Goal: Task Accomplishment & Management: Complete application form

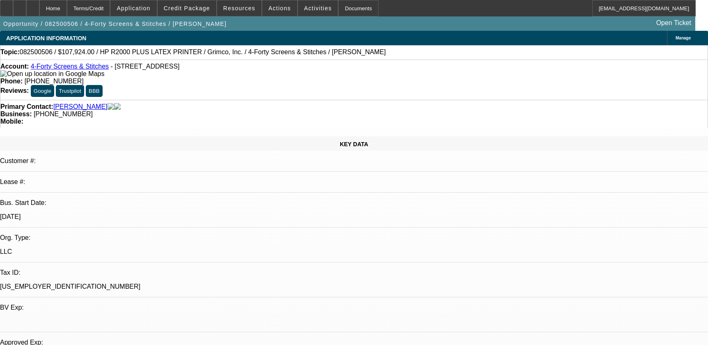
select select "0"
select select "6"
select select "0"
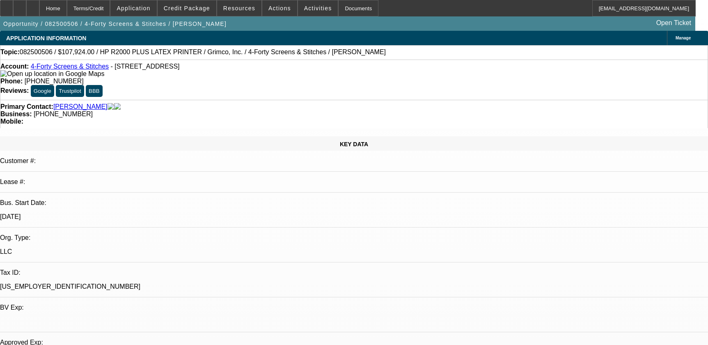
select select "0"
select select "0.1"
select select "4"
select select "0"
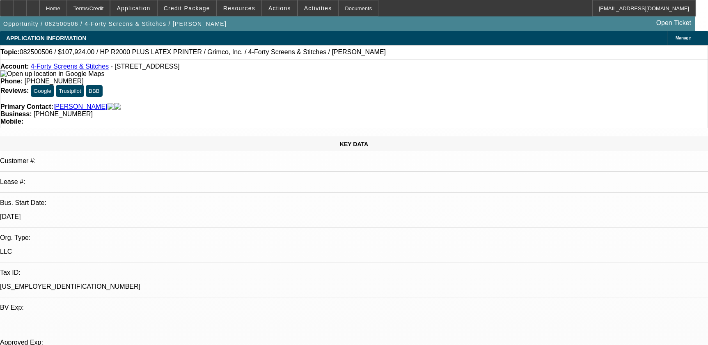
select select "0.1"
select select "4"
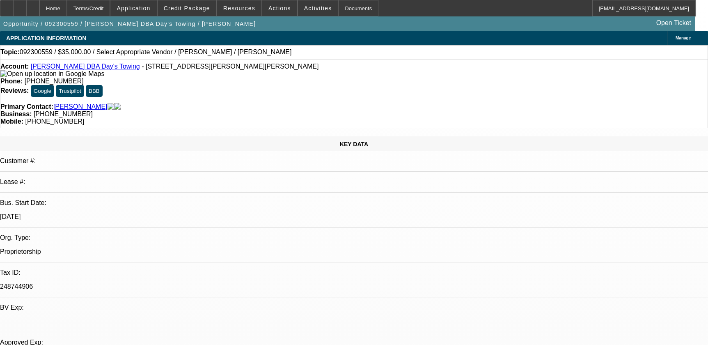
select select "0"
select select "2"
select select "0.1"
select select "4"
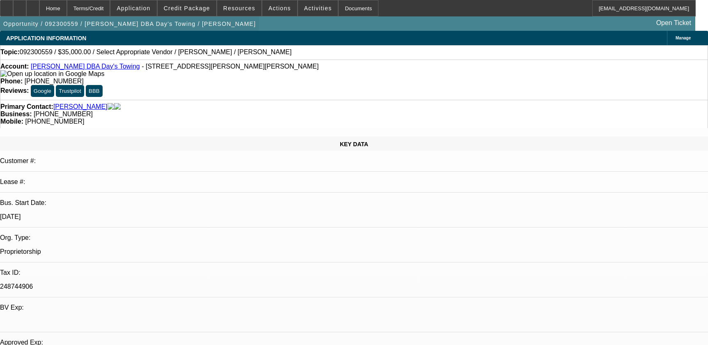
scroll to position [1156, 0]
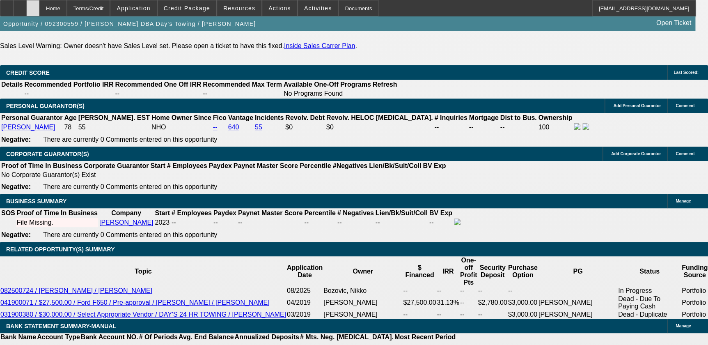
click at [33, 5] on icon at bounding box center [33, 5] width 0 height 0
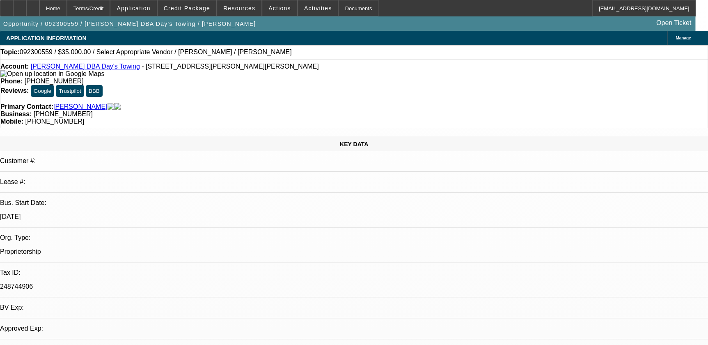
select select "0"
select select "2"
select select "0.1"
select select "4"
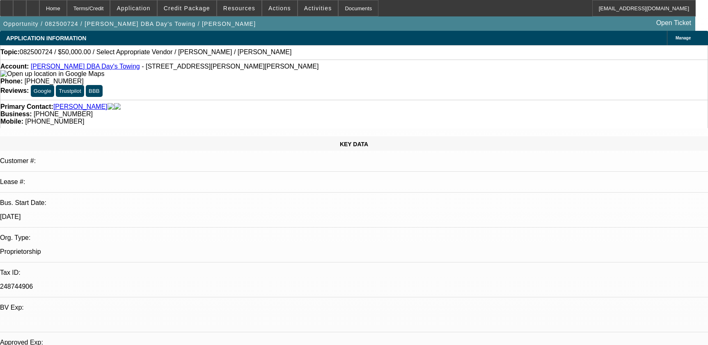
select select "0"
select select "2"
select select "0.1"
select select "4"
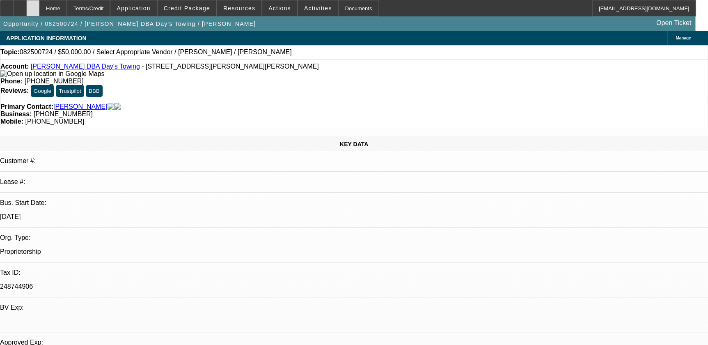
click at [39, 12] on div at bounding box center [32, 8] width 13 height 16
select select "0"
select select "2"
select select "0.1"
select select "1"
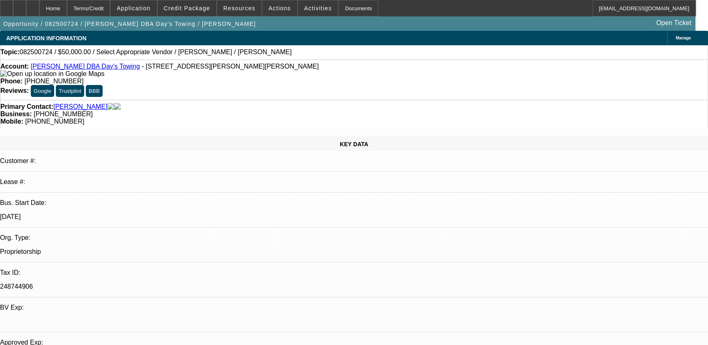
select select "2"
select select "4"
click at [279, 4] on span at bounding box center [279, 8] width 35 height 20
click at [290, 276] on div at bounding box center [354, 172] width 708 height 345
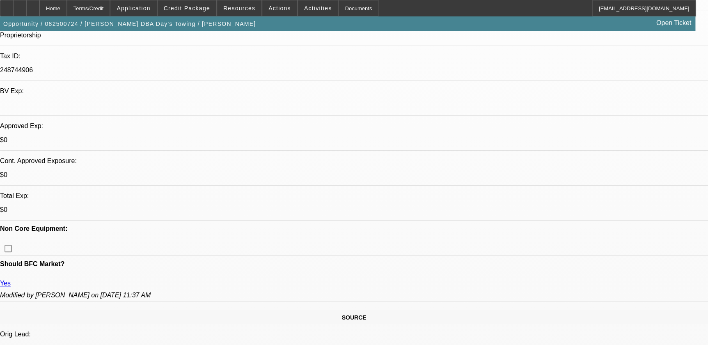
scroll to position [112, 0]
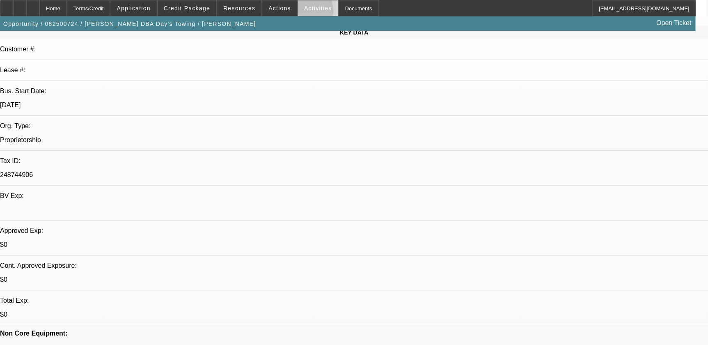
click at [298, 13] on span at bounding box center [318, 8] width 40 height 20
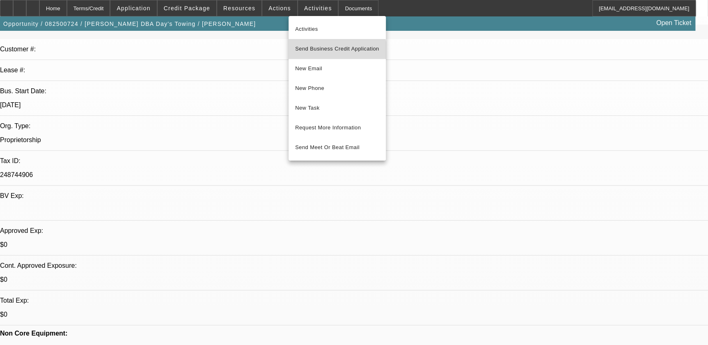
click at [324, 56] on button "Send Business Credit Application" at bounding box center [336, 49] width 97 height 20
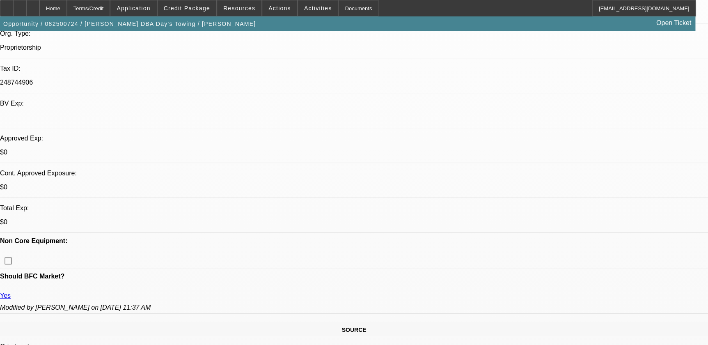
scroll to position [186, 0]
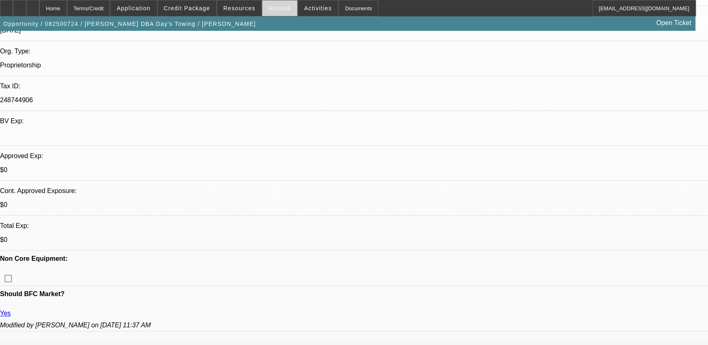
click at [281, 5] on span "Actions" at bounding box center [279, 8] width 23 height 7
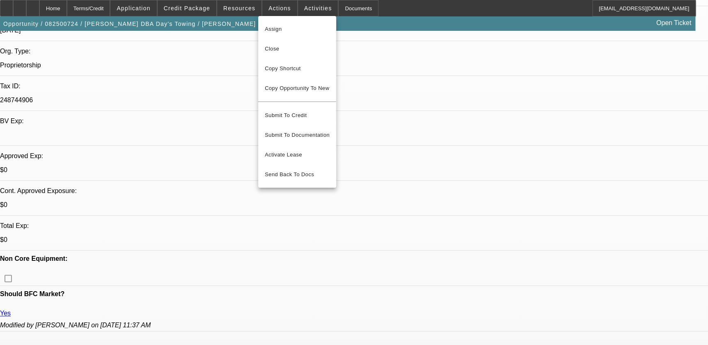
click at [304, 11] on div at bounding box center [354, 172] width 708 height 345
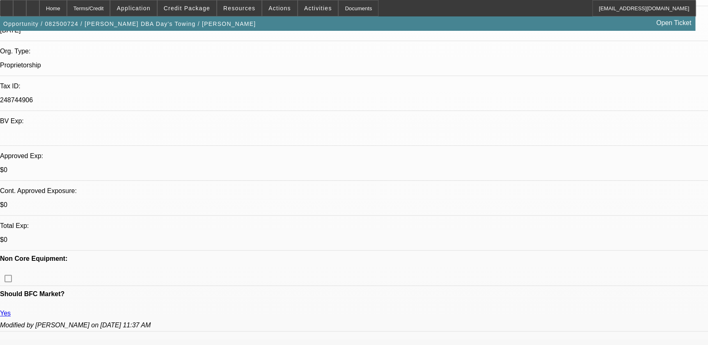
click at [304, 11] on span at bounding box center [318, 8] width 40 height 20
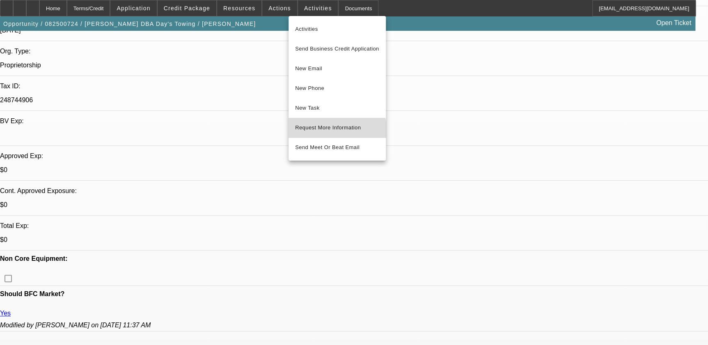
click at [327, 134] on button "Request More Information" at bounding box center [336, 128] width 97 height 20
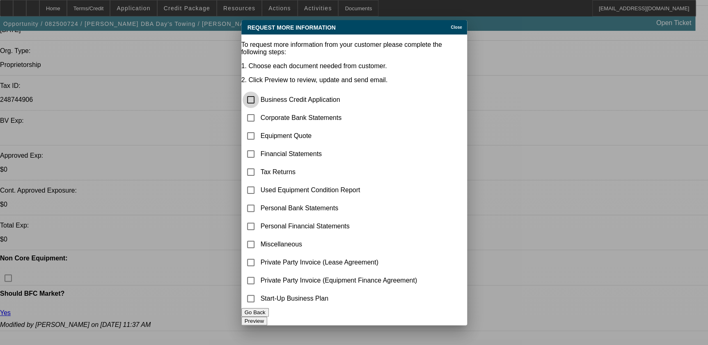
scroll to position [0, 0]
click at [254, 110] on input "checkbox" at bounding box center [250, 118] width 16 height 16
checkbox input "true"
click at [267, 322] on button "Preview" at bounding box center [254, 320] width 26 height 9
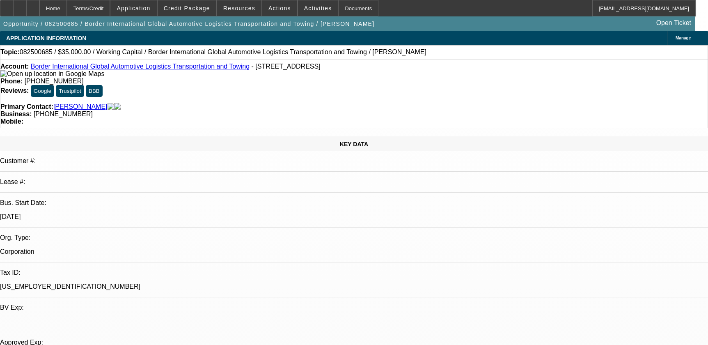
select select "0"
select select "2"
select select "0"
select select "6"
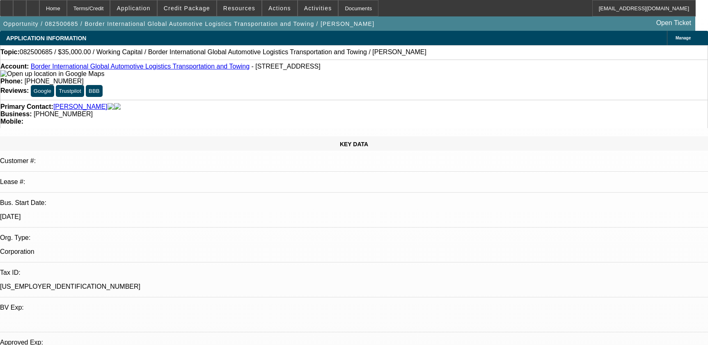
select select "0"
select select "2"
select select "0"
select select "6"
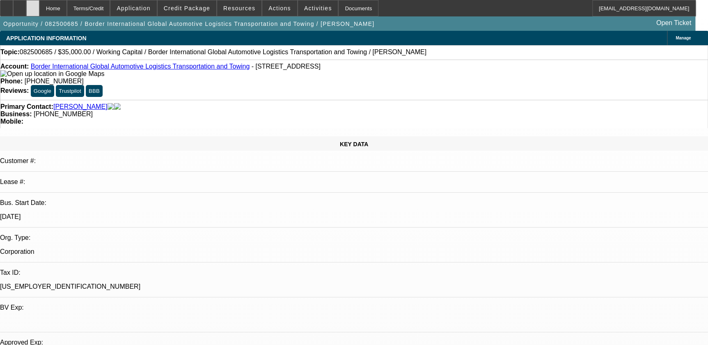
click at [33, 5] on icon at bounding box center [33, 5] width 0 height 0
select select "0"
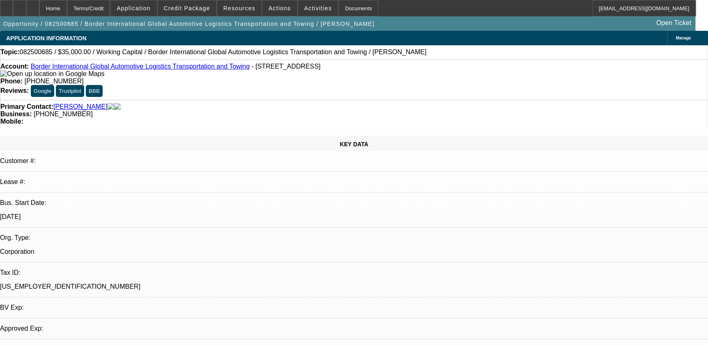
select select "0"
select select "1"
select select "2"
select select "6"
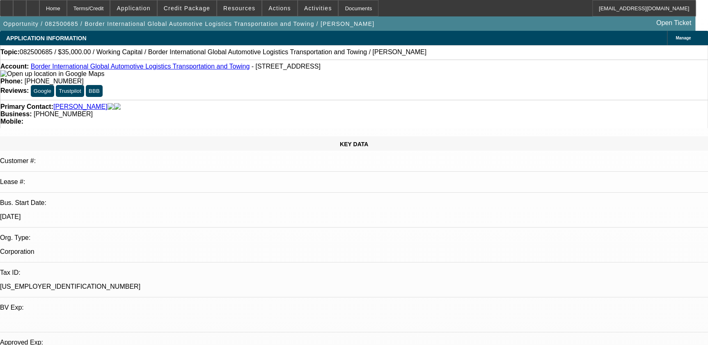
select select "1"
select select "2"
select select "6"
drag, startPoint x: 130, startPoint y: 53, endPoint x: 310, endPoint y: 56, distance: 179.3
click at [310, 56] on span "082500685 / $35,000.00 / Working Capital / Border International Global Automoti…" at bounding box center [223, 51] width 407 height 7
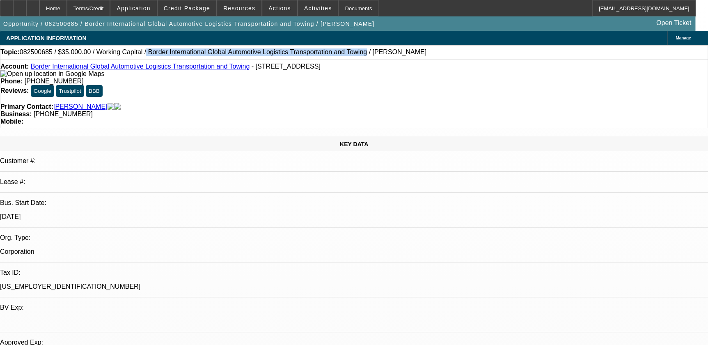
copy span "Border International Global Automotive Logistics Transportation and Towing"
click at [347, 78] on div "Phone: [PHONE_NUMBER]" at bounding box center [353, 81] width 707 height 7
